Goal: Task Accomplishment & Management: Use online tool/utility

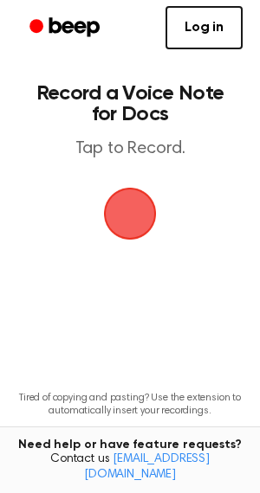
click at [128, 207] on span "button" at bounding box center [129, 213] width 71 height 71
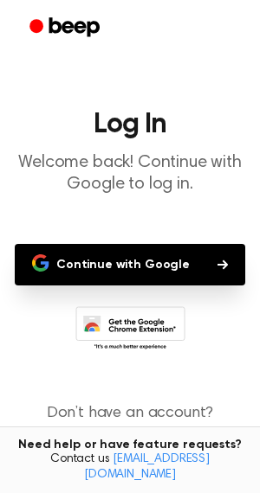
click at [182, 256] on button "Continue with Google" at bounding box center [130, 265] width 230 height 42
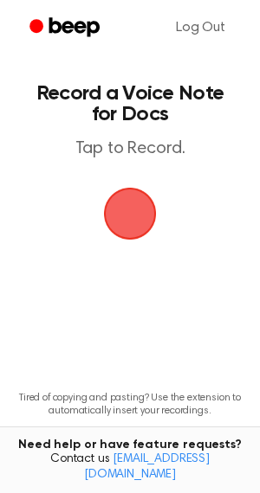
click at [133, 215] on span "button" at bounding box center [130, 214] width 78 height 78
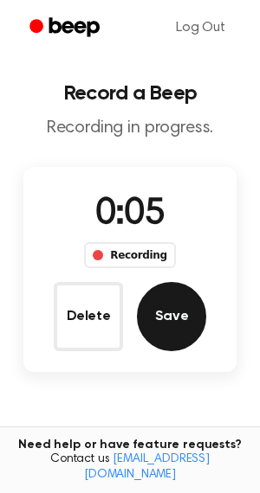
click at [169, 312] on button "Save" at bounding box center [171, 316] width 69 height 69
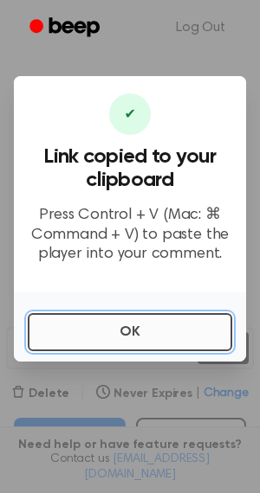
click at [137, 332] on button "OK" at bounding box center [130, 332] width 204 height 38
